Goal: Ask a question: Seek information or help from site administrators or community

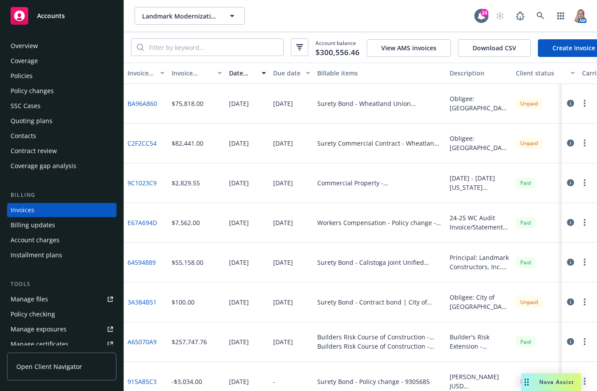
scroll to position [0, 0]
click at [560, 385] on span "Nova Assist" at bounding box center [556, 381] width 35 height 7
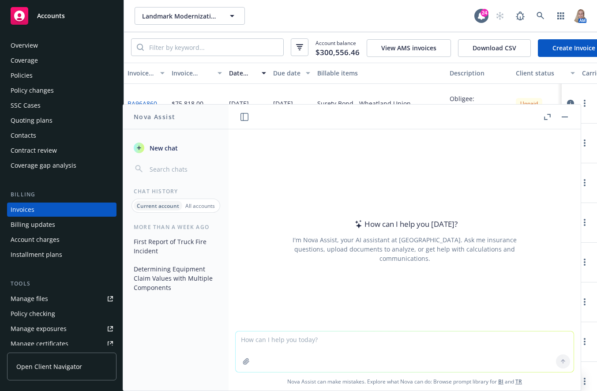
click at [298, 337] on textarea at bounding box center [405, 351] width 338 height 41
type textarea "What is 504 Calendar days from [DATE]?"
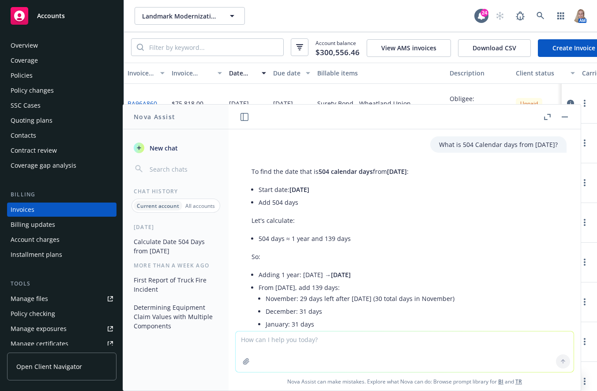
scroll to position [204, 0]
